Goal: Go to known website: Access a specific website the user already knows

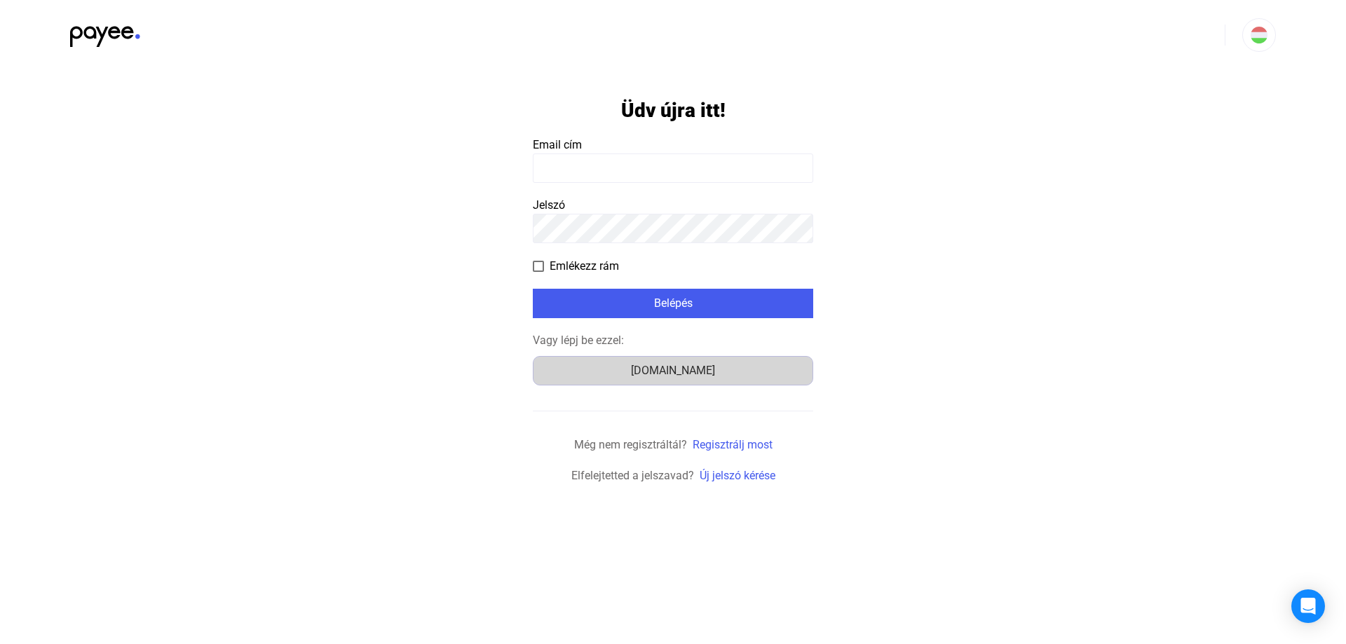
click at [641, 375] on div "Számlázz.hu" at bounding box center [673, 370] width 271 height 17
